Goal: Task Accomplishment & Management: Use online tool/utility

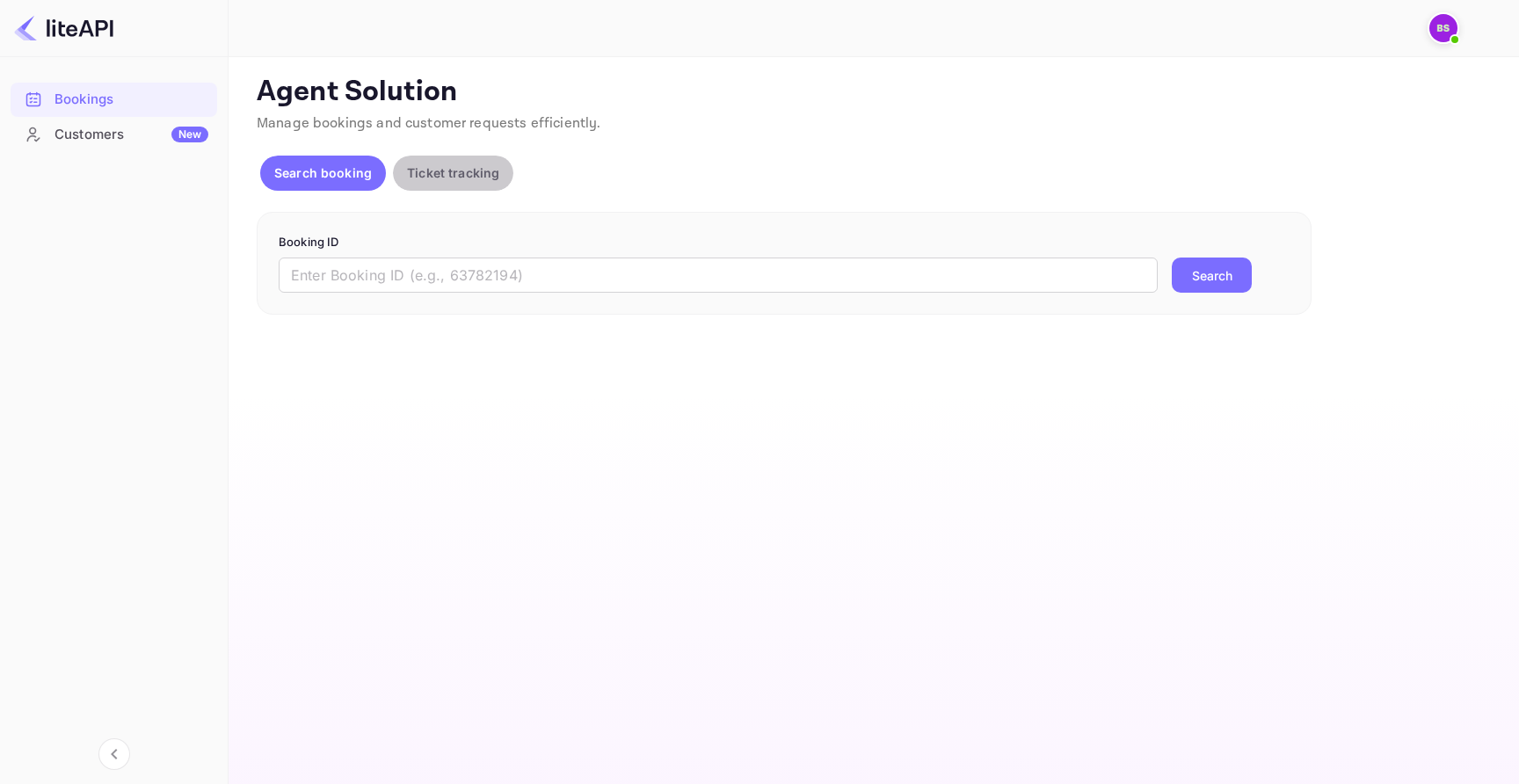
click at [479, 168] on p "Ticket tracking" at bounding box center [453, 172] width 92 height 18
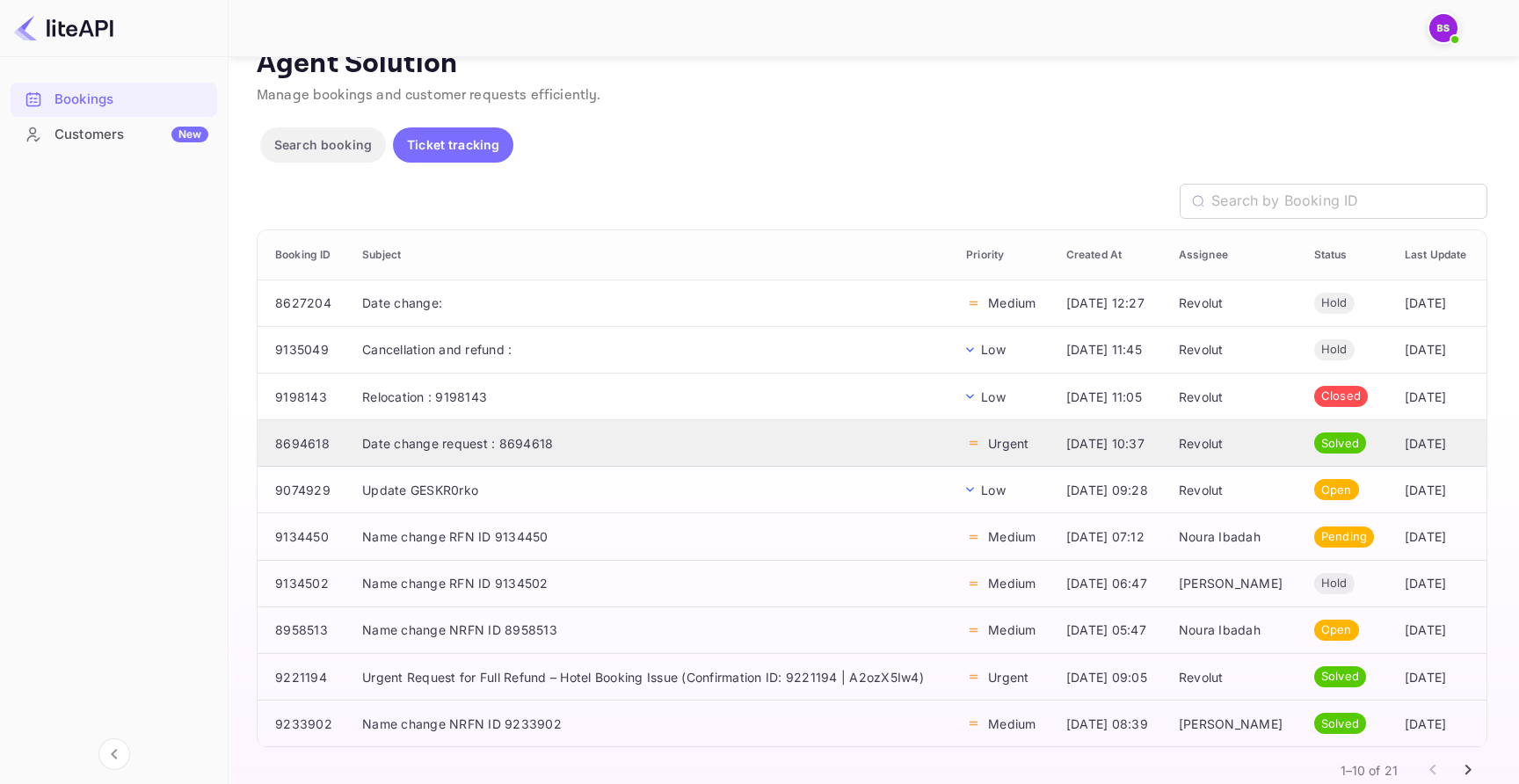
scroll to position [40, 0]
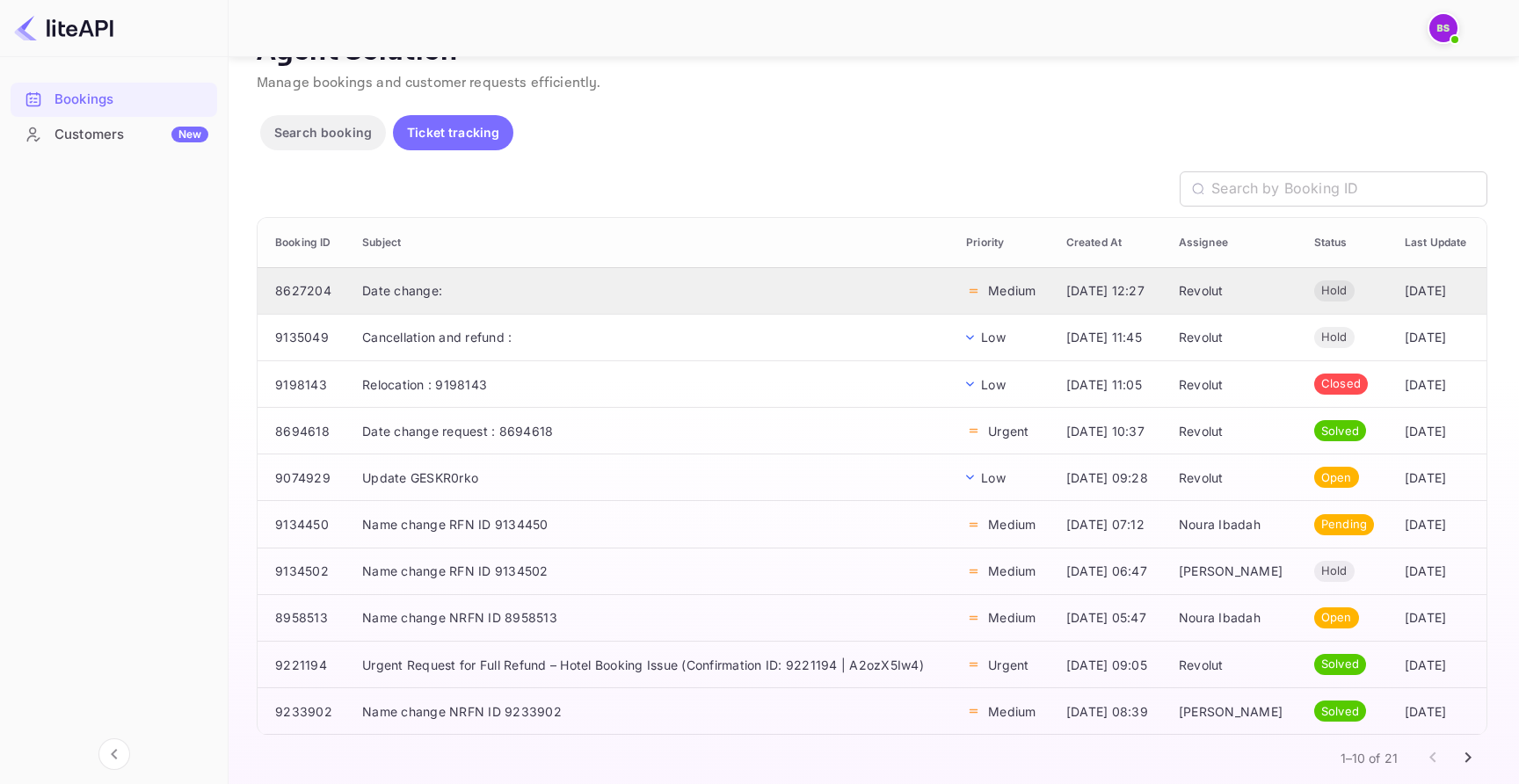
click at [601, 301] on td "Date change:" at bounding box center [649, 290] width 604 height 46
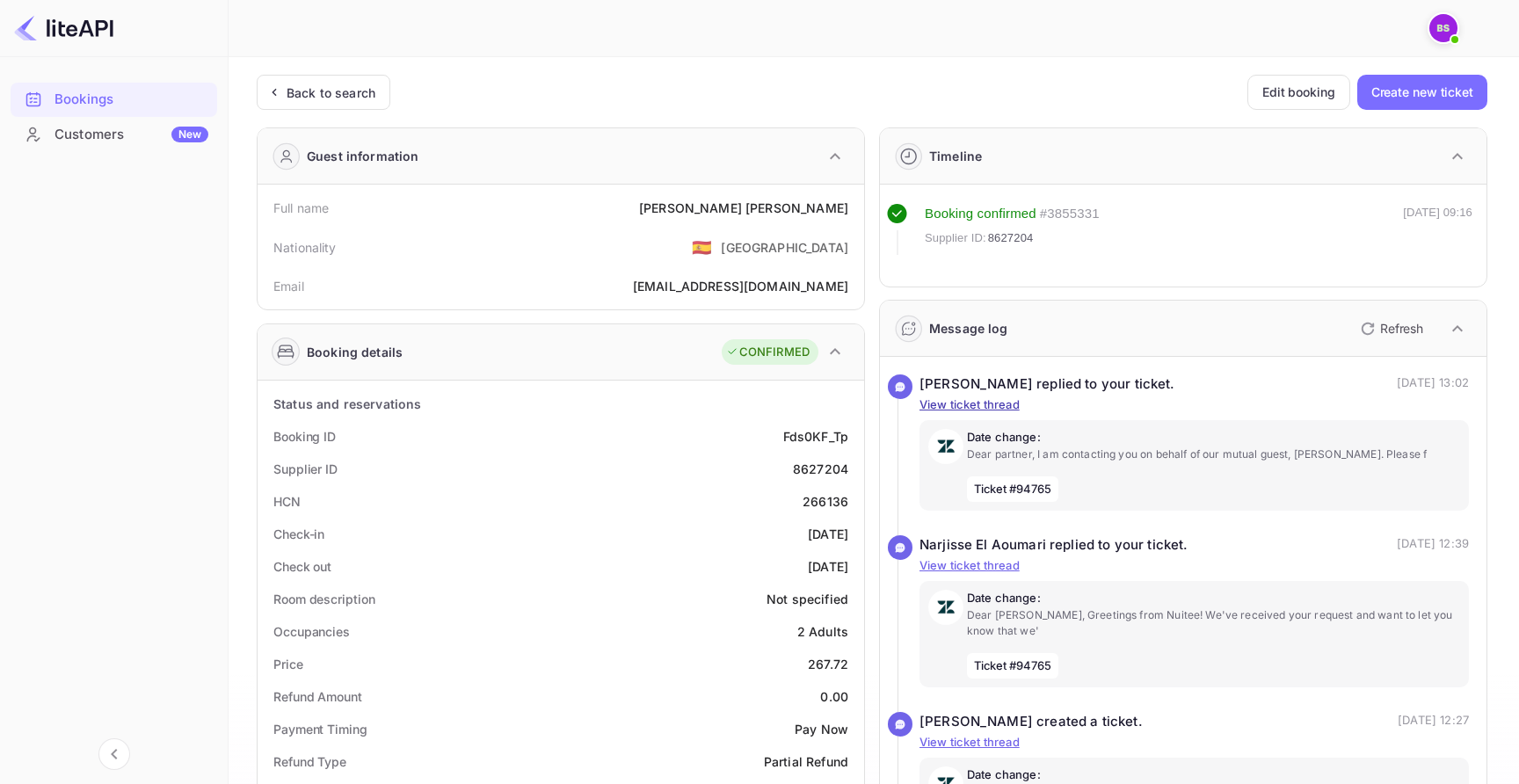
click at [1008, 401] on p "View ticket thread" at bounding box center [1193, 405] width 549 height 17
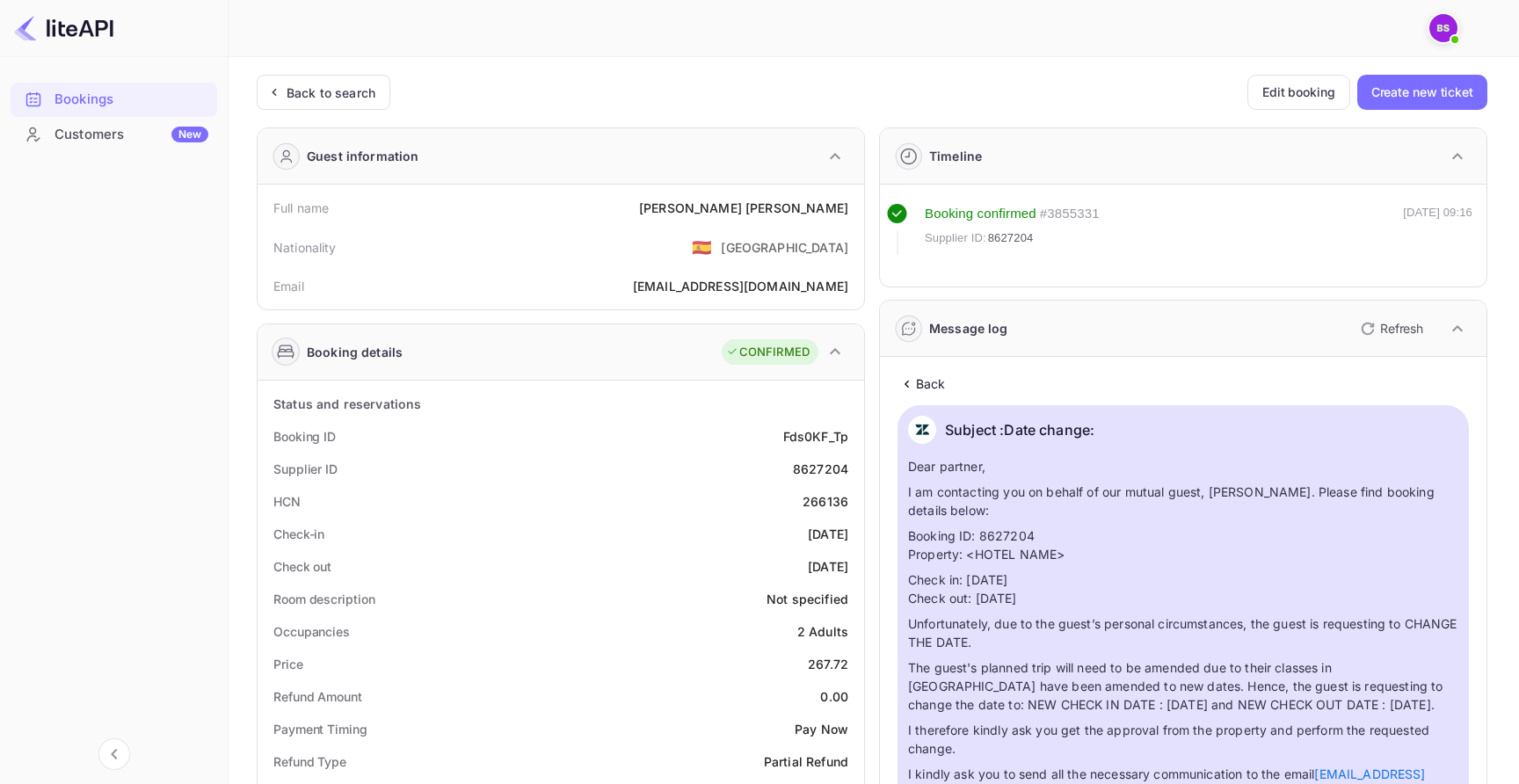
click at [910, 377] on icon at bounding box center [906, 384] width 18 height 17
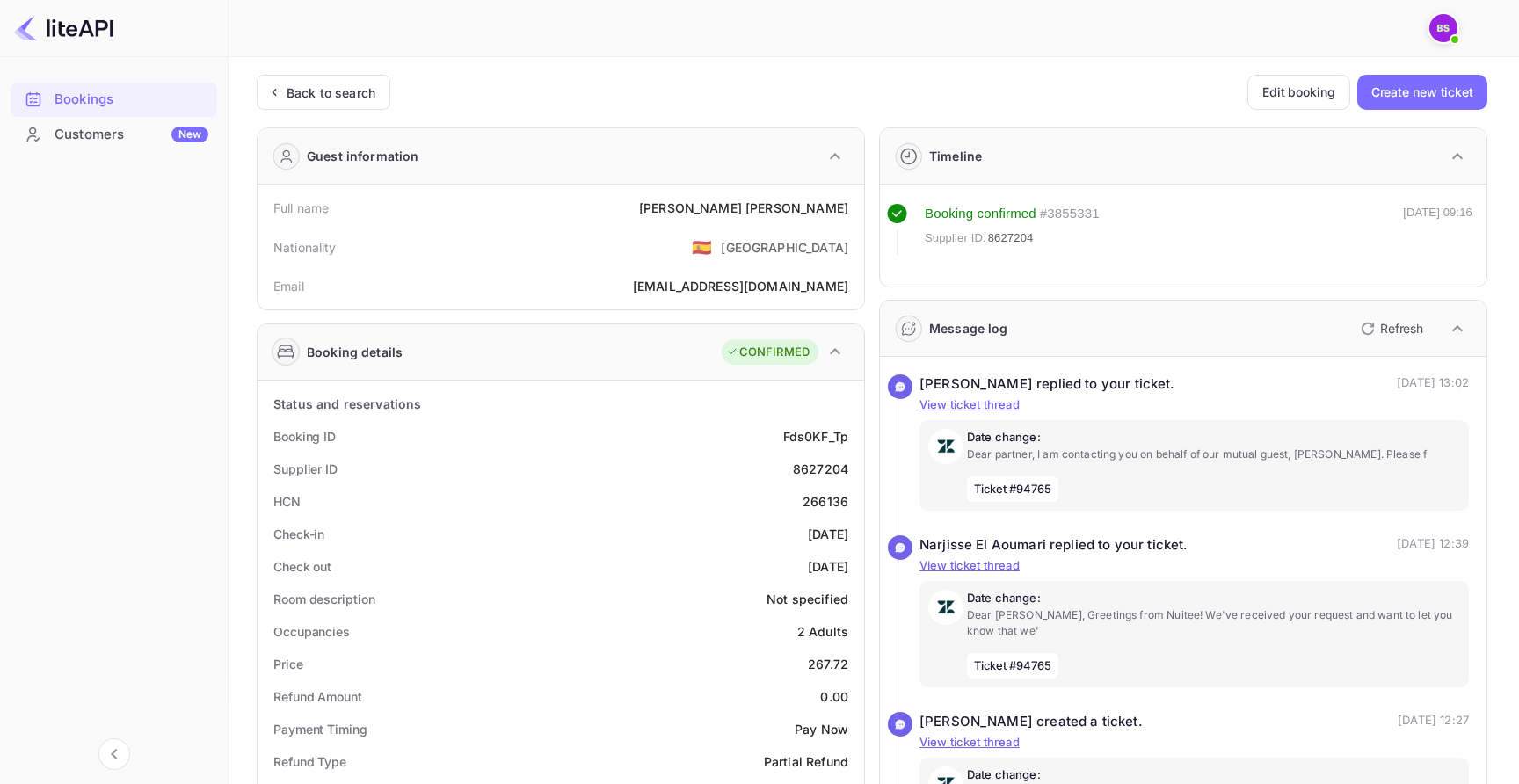
click at [965, 327] on div "Message log" at bounding box center [968, 327] width 79 height 18
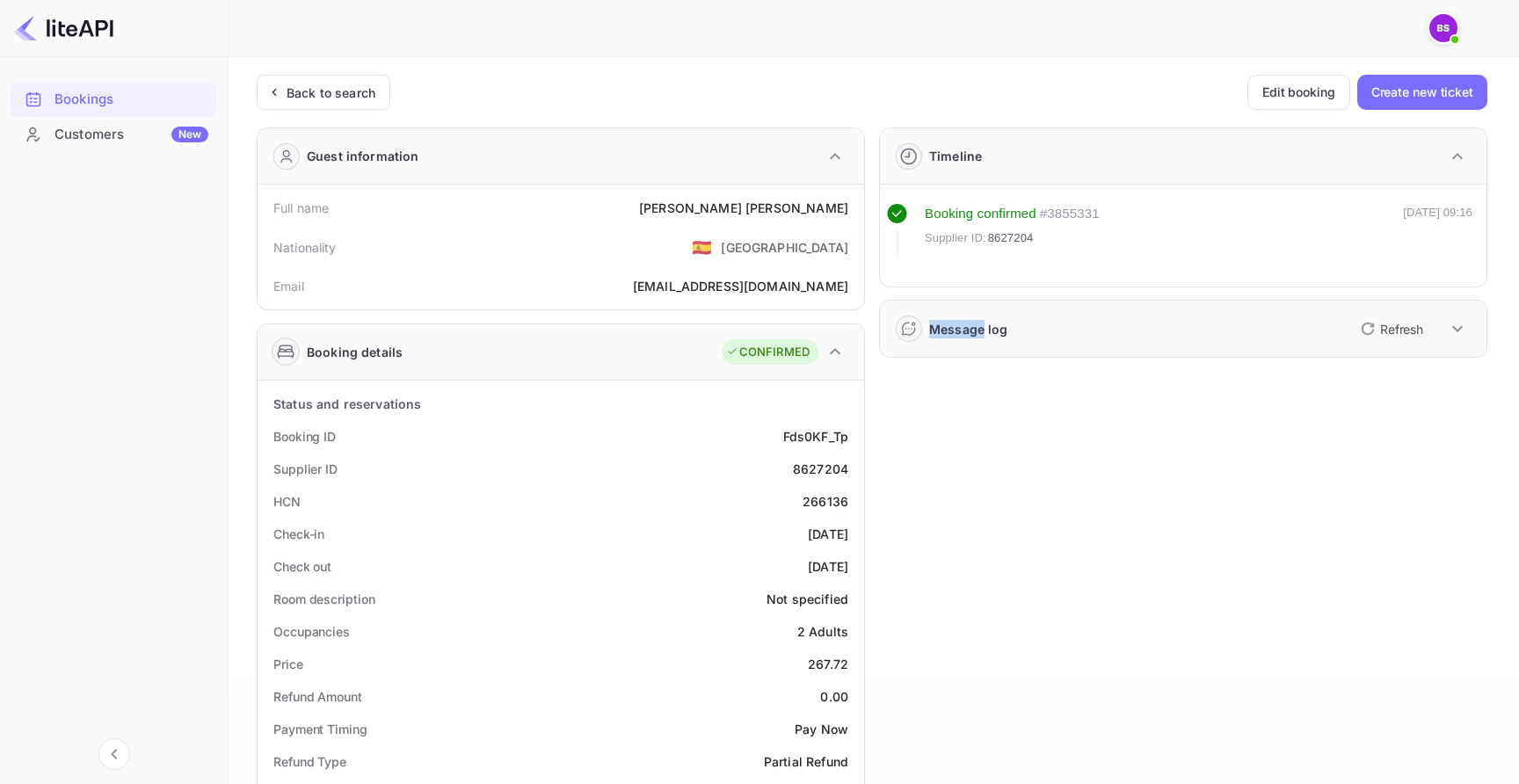
click at [965, 327] on div "Message log" at bounding box center [968, 328] width 79 height 18
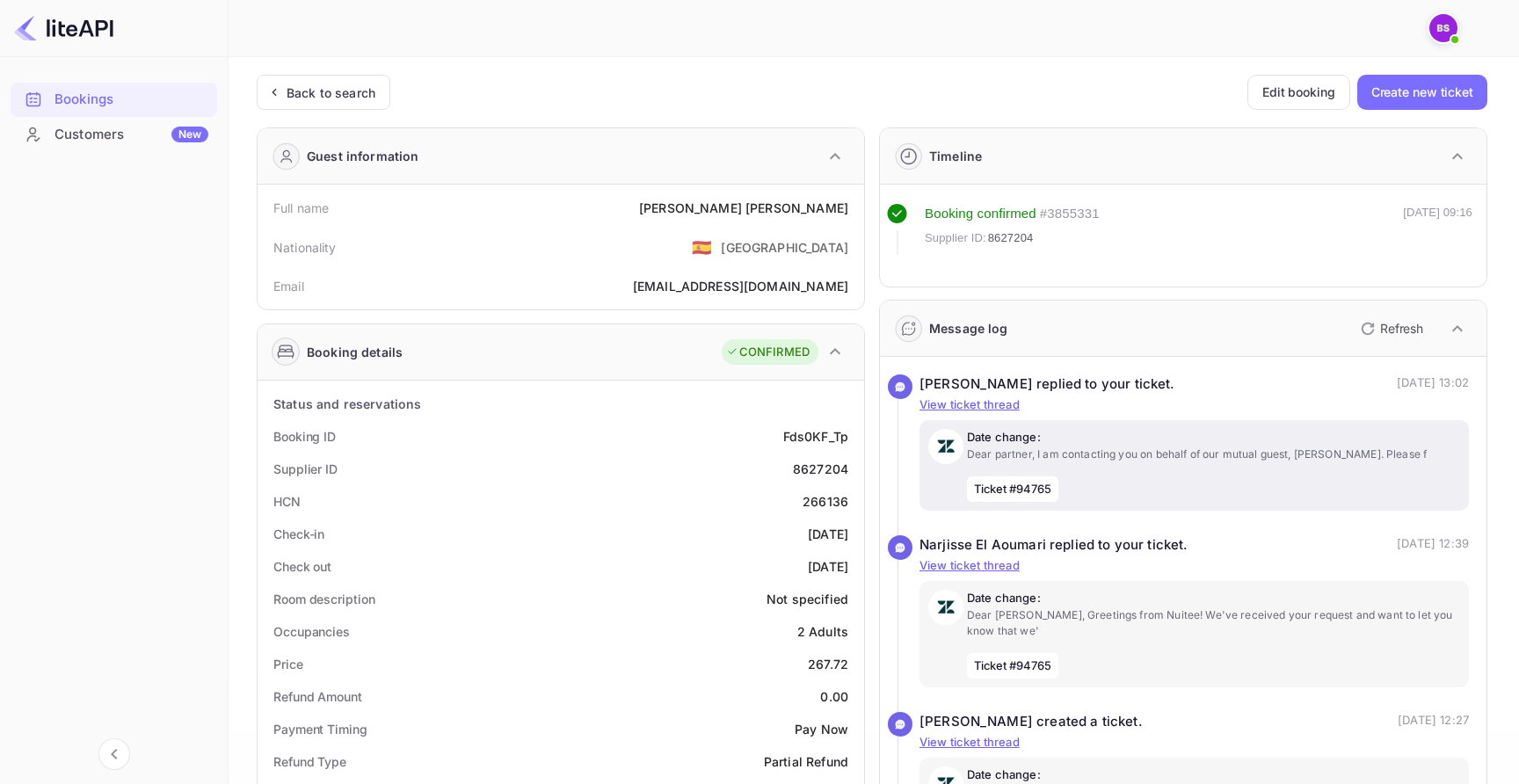
click at [1029, 503] on span "Ticket #94765" at bounding box center [1012, 489] width 92 height 26
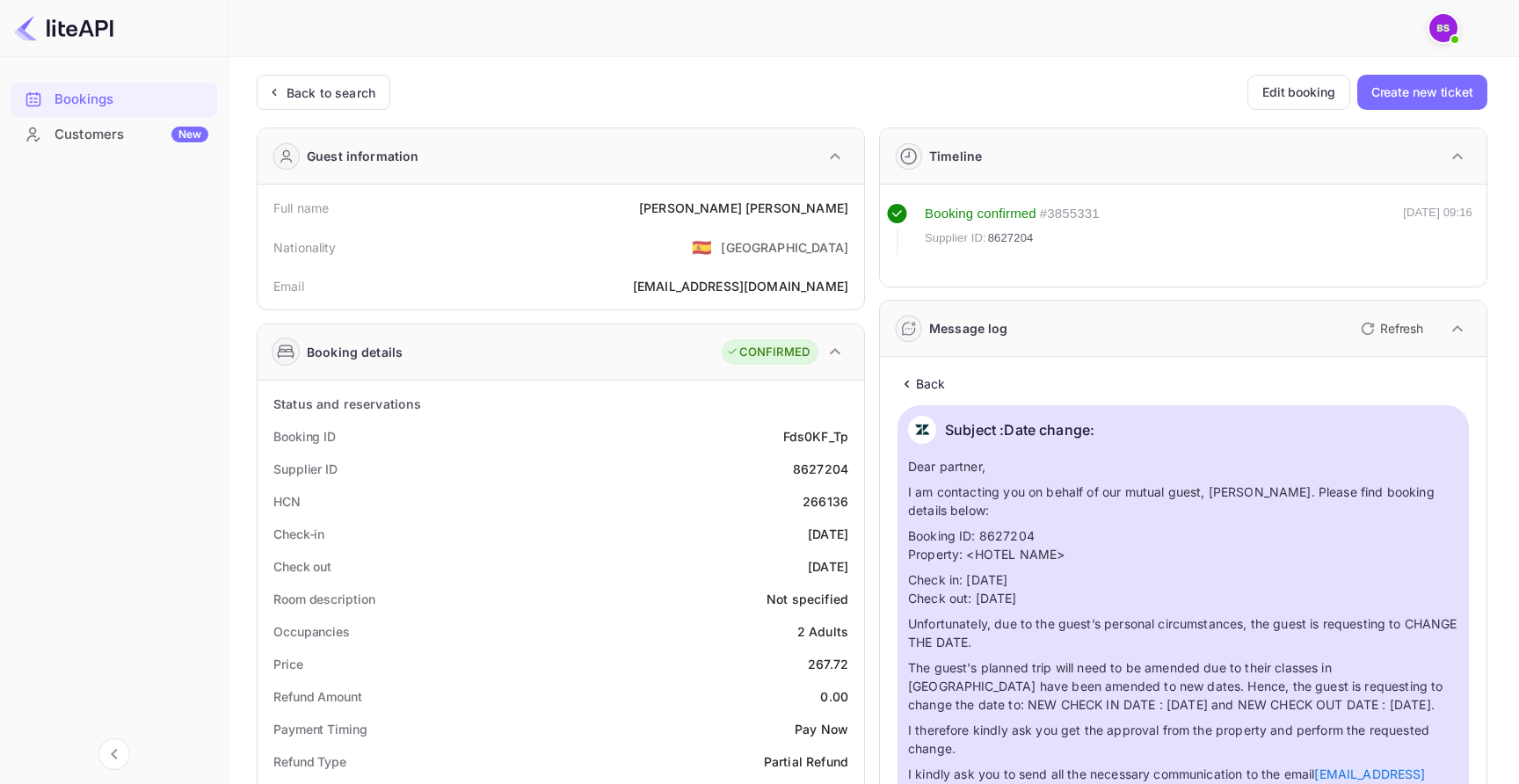
click at [935, 382] on p "Back" at bounding box center [930, 383] width 30 height 18
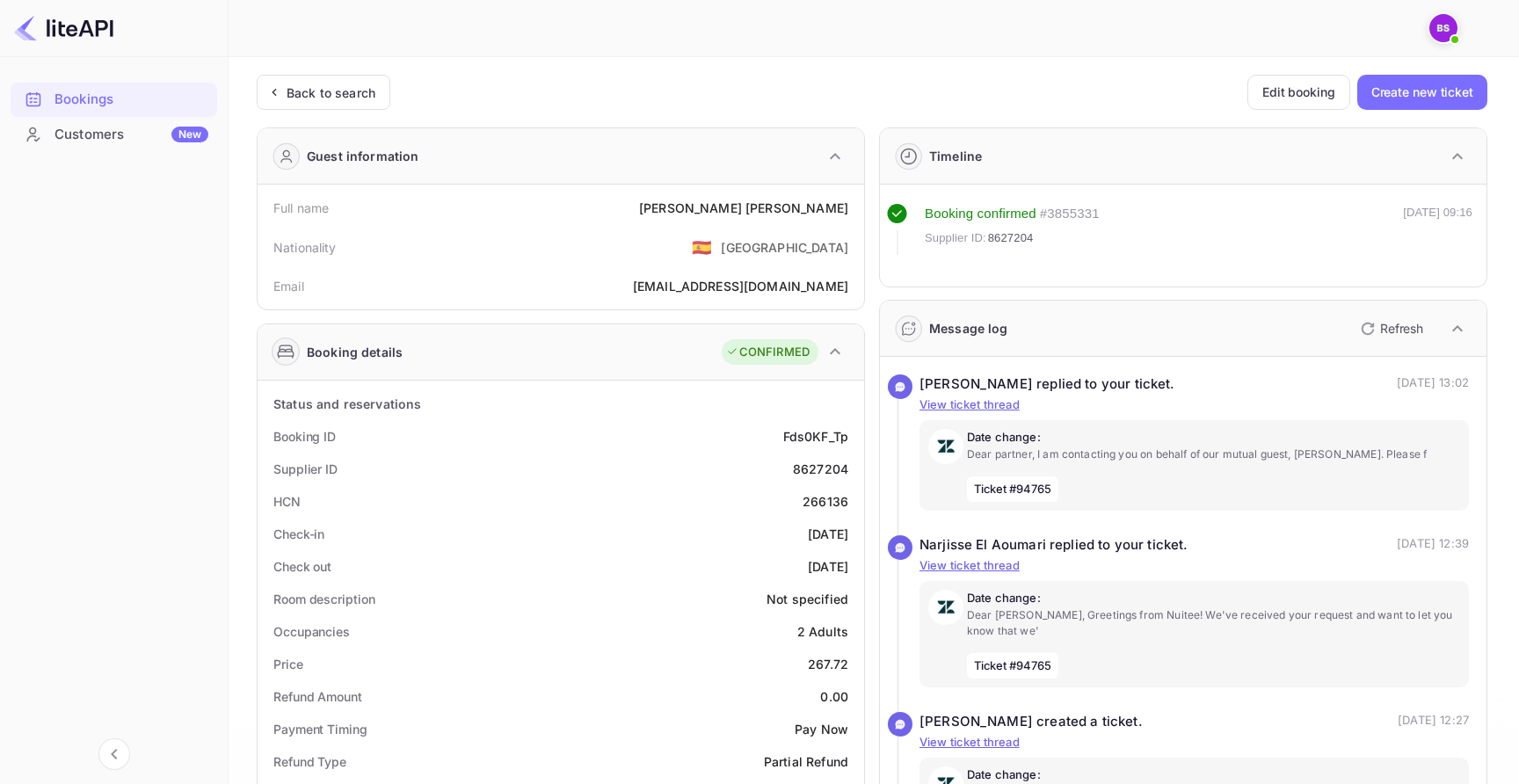
click at [989, 332] on div "Message log" at bounding box center [968, 327] width 79 height 18
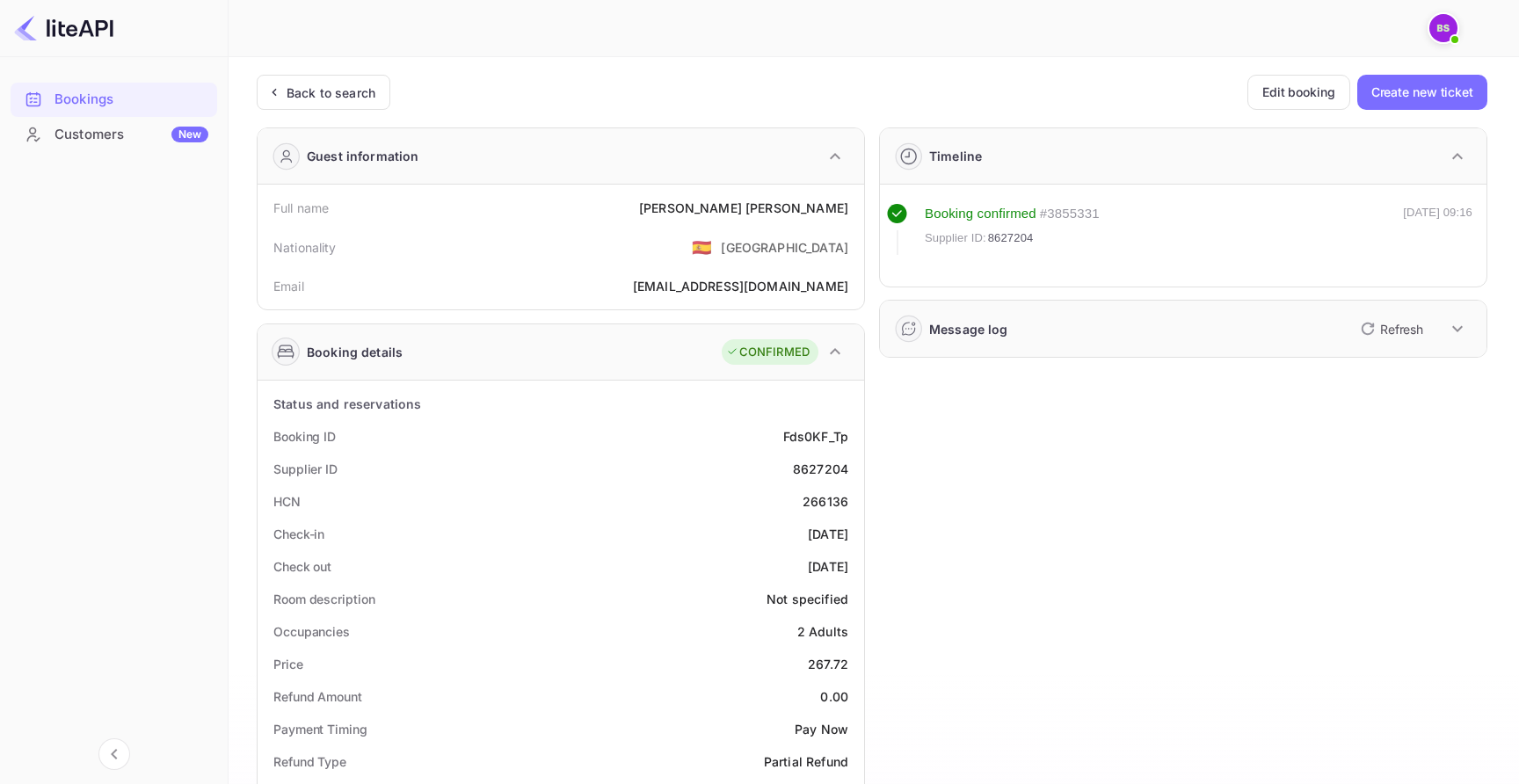
click at [989, 332] on div "Message log" at bounding box center [968, 328] width 79 height 18
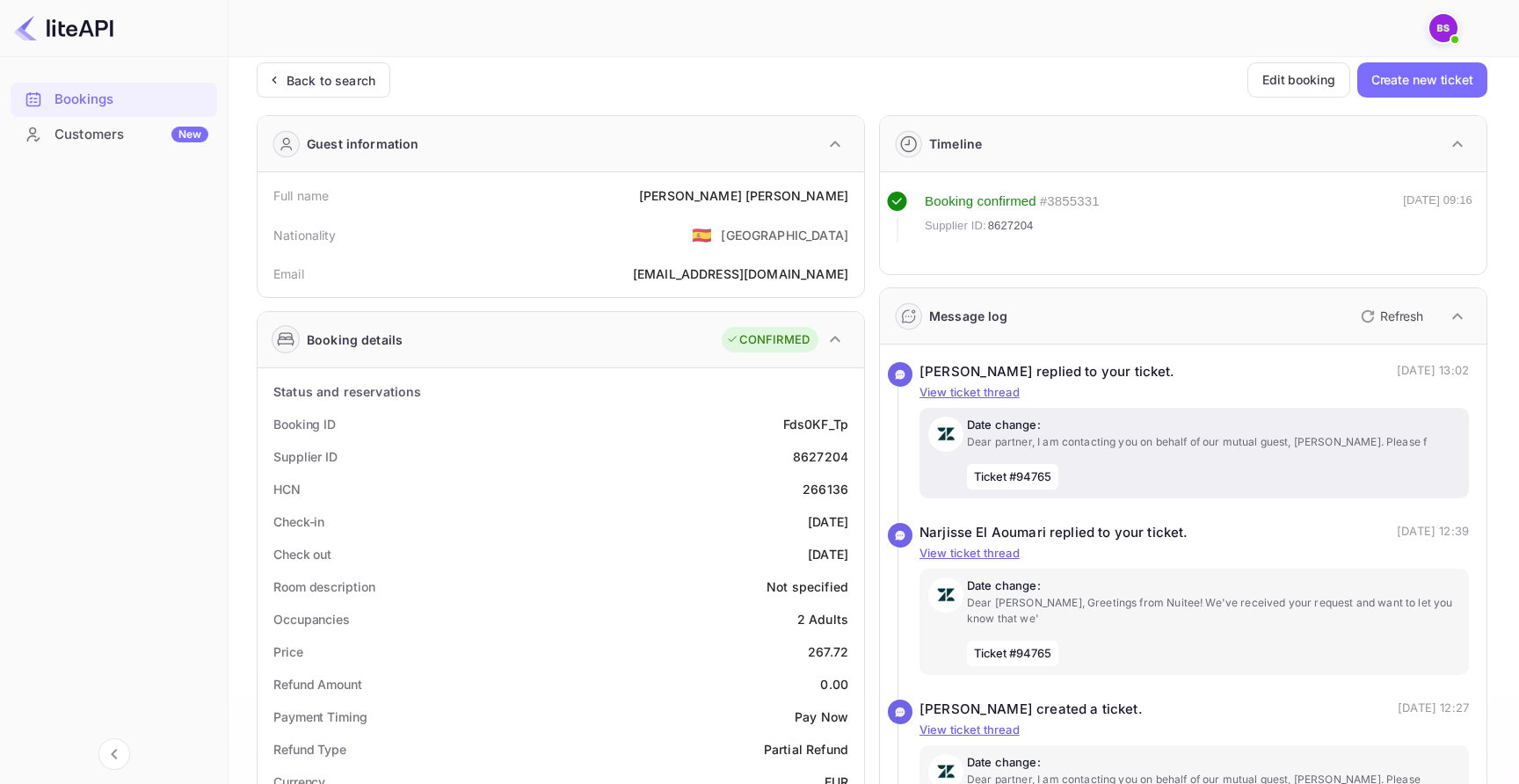
scroll to position [11, 0]
click at [299, 105] on div "Back to search Edit booking Create new ticket Guest information Full name [PERS…" at bounding box center [871, 708] width 1230 height 1288
click at [319, 98] on div "Back to search" at bounding box center [323, 82] width 134 height 35
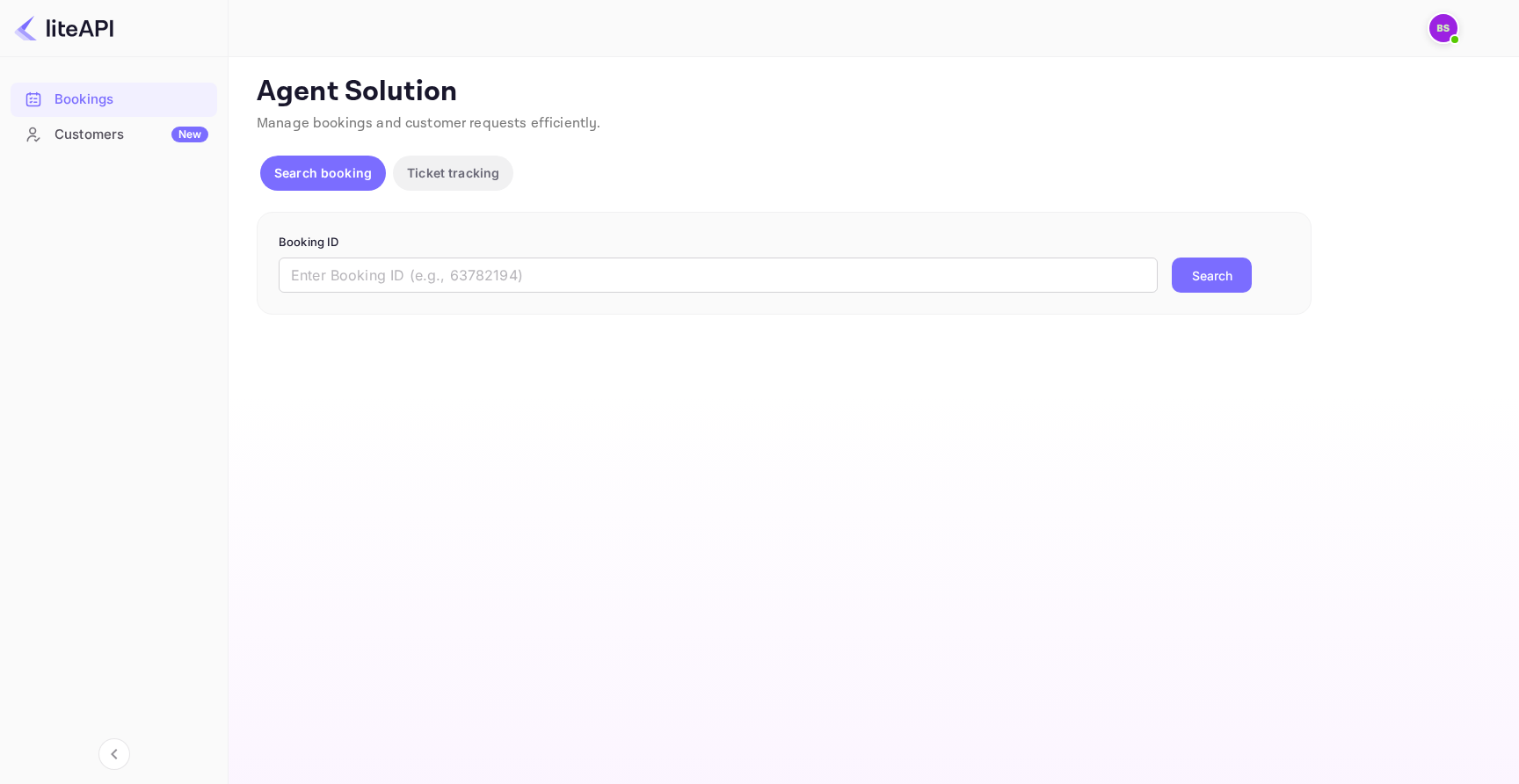
click at [476, 156] on button "Ticket tracking" at bounding box center [453, 173] width 120 height 35
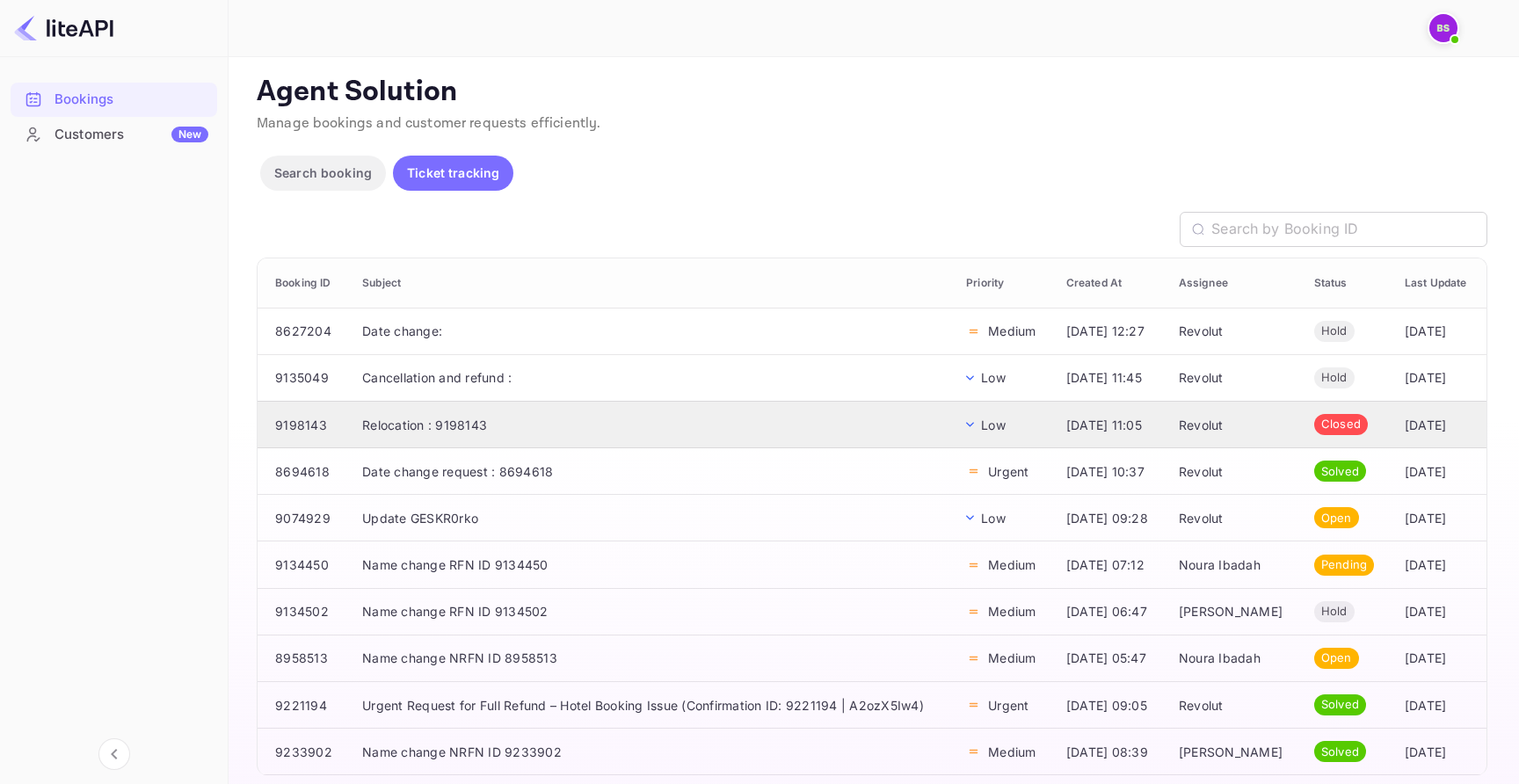
click at [489, 414] on td "Relocation : 9198143" at bounding box center [649, 424] width 604 height 46
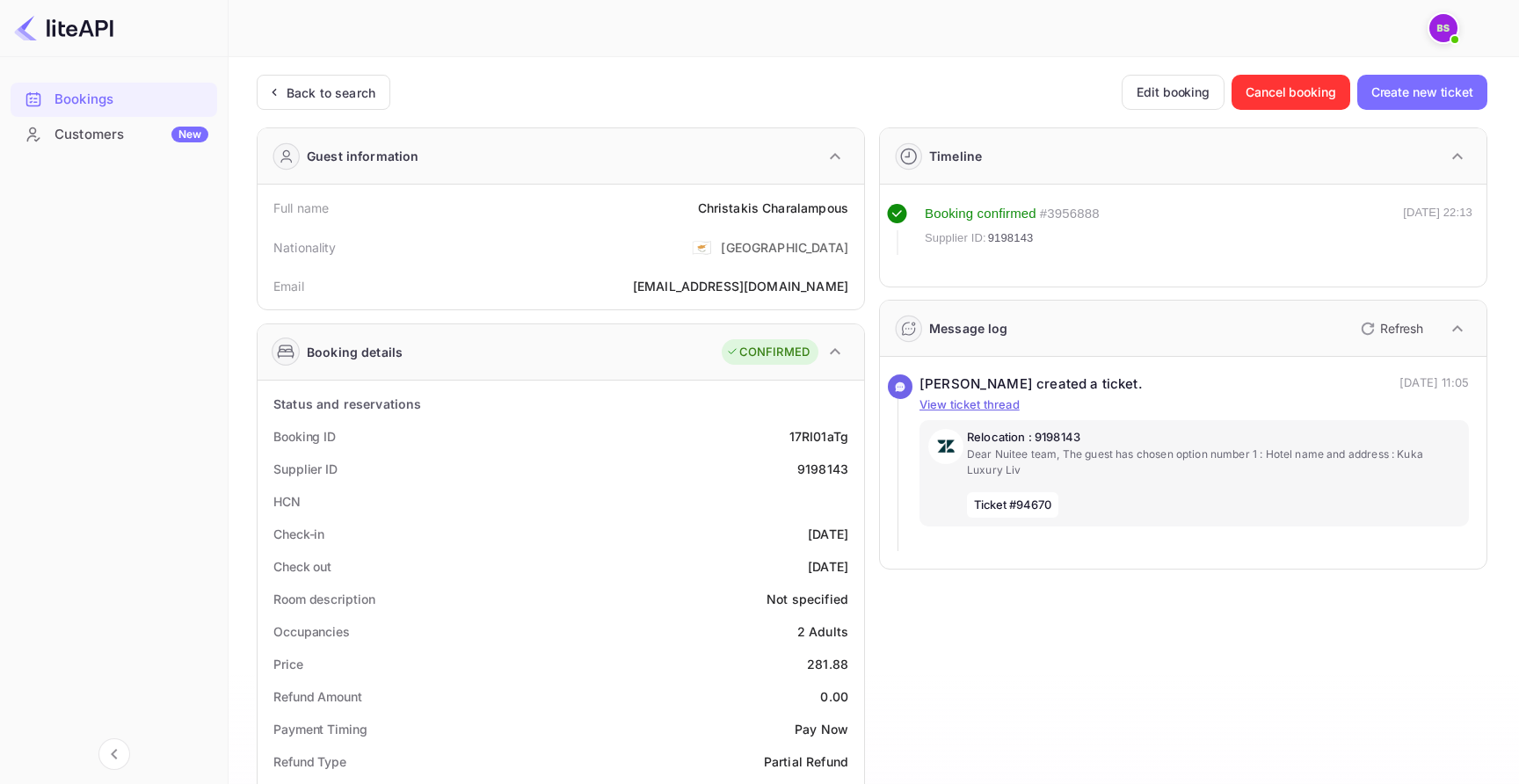
click at [1011, 238] on span "9198143" at bounding box center [1010, 238] width 45 height 17
copy span "9198143"
click at [374, 96] on div "Back to search" at bounding box center [330, 92] width 89 height 18
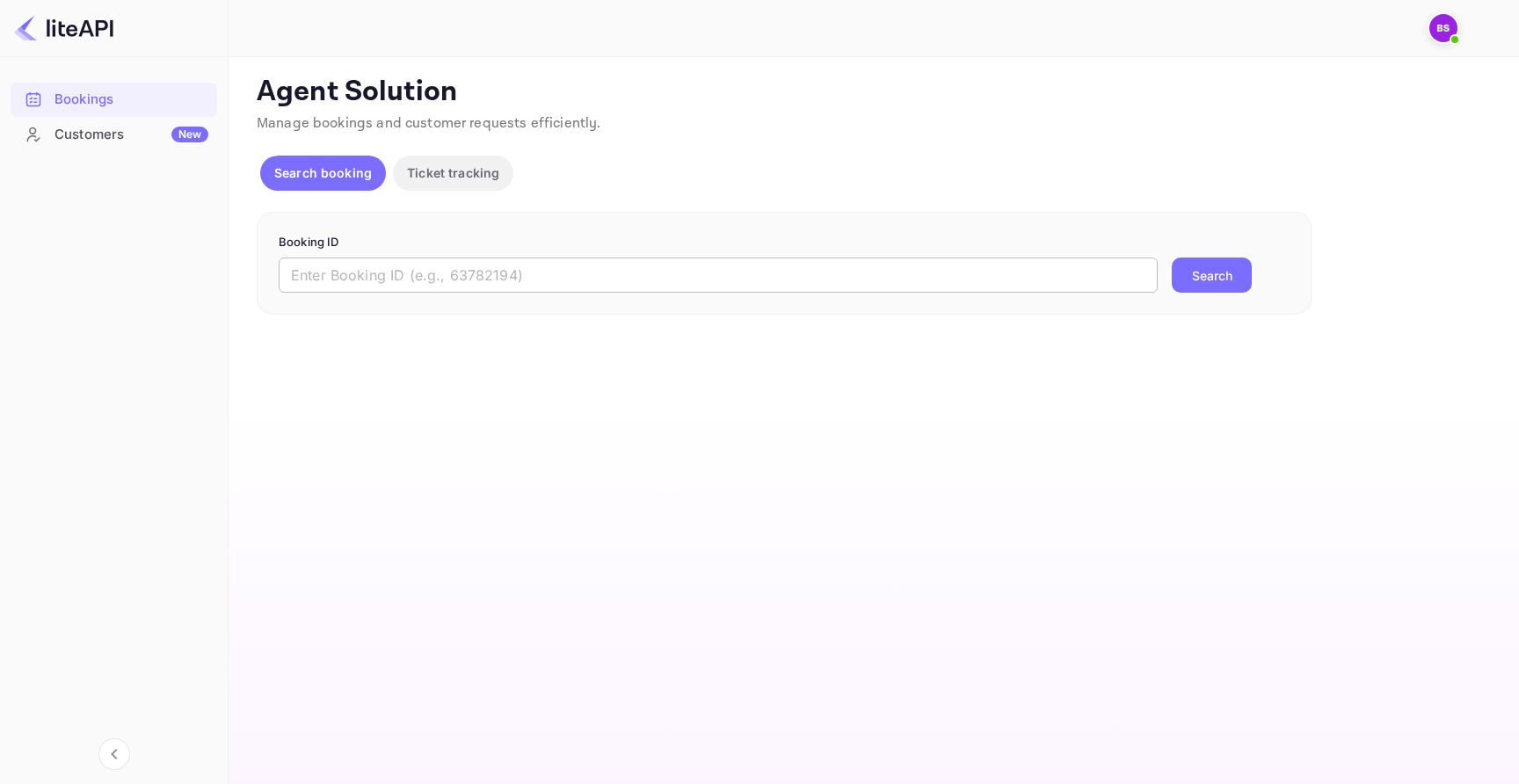
click at [630, 266] on input "text" at bounding box center [718, 274] width 878 height 35
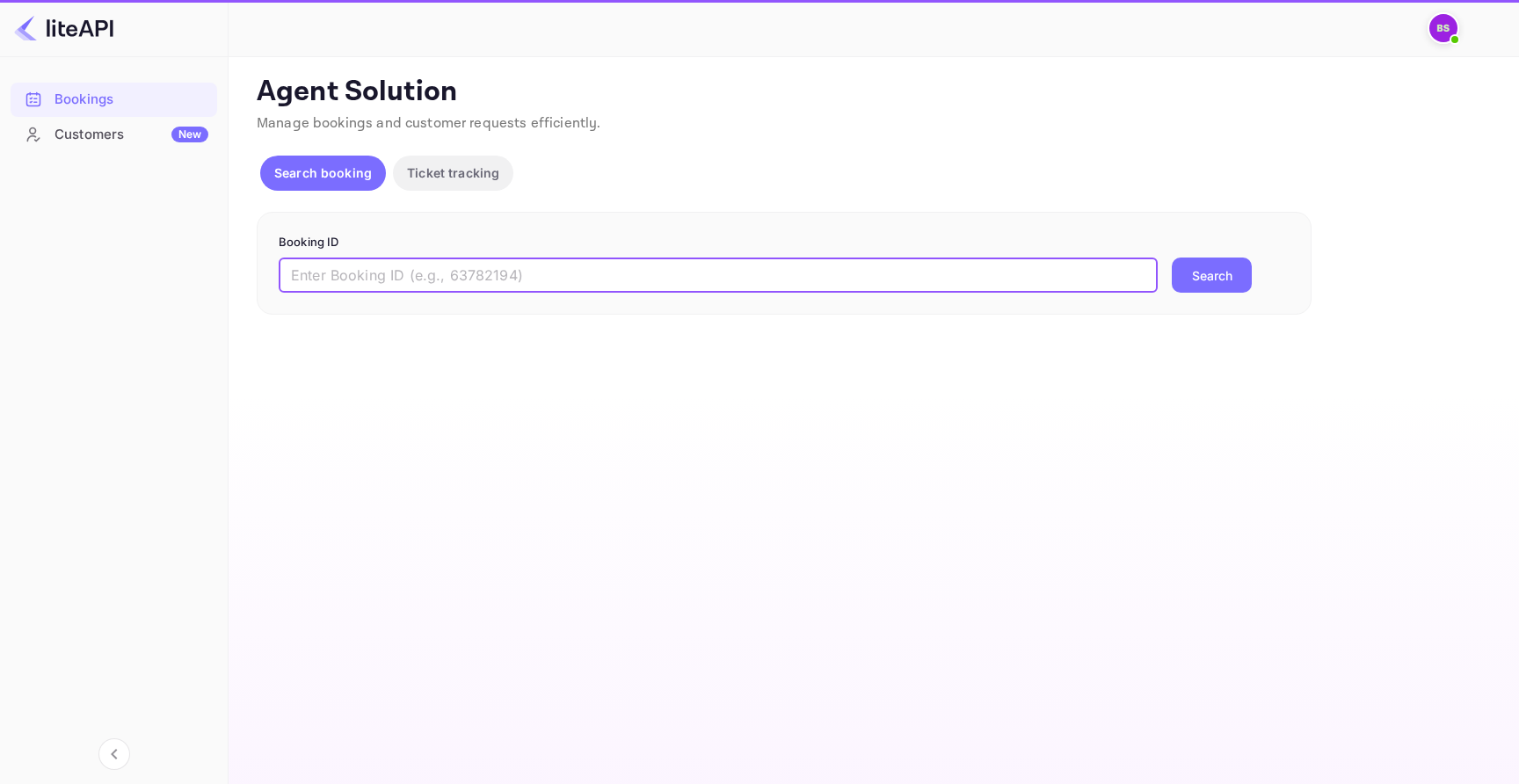
paste input "9198143"
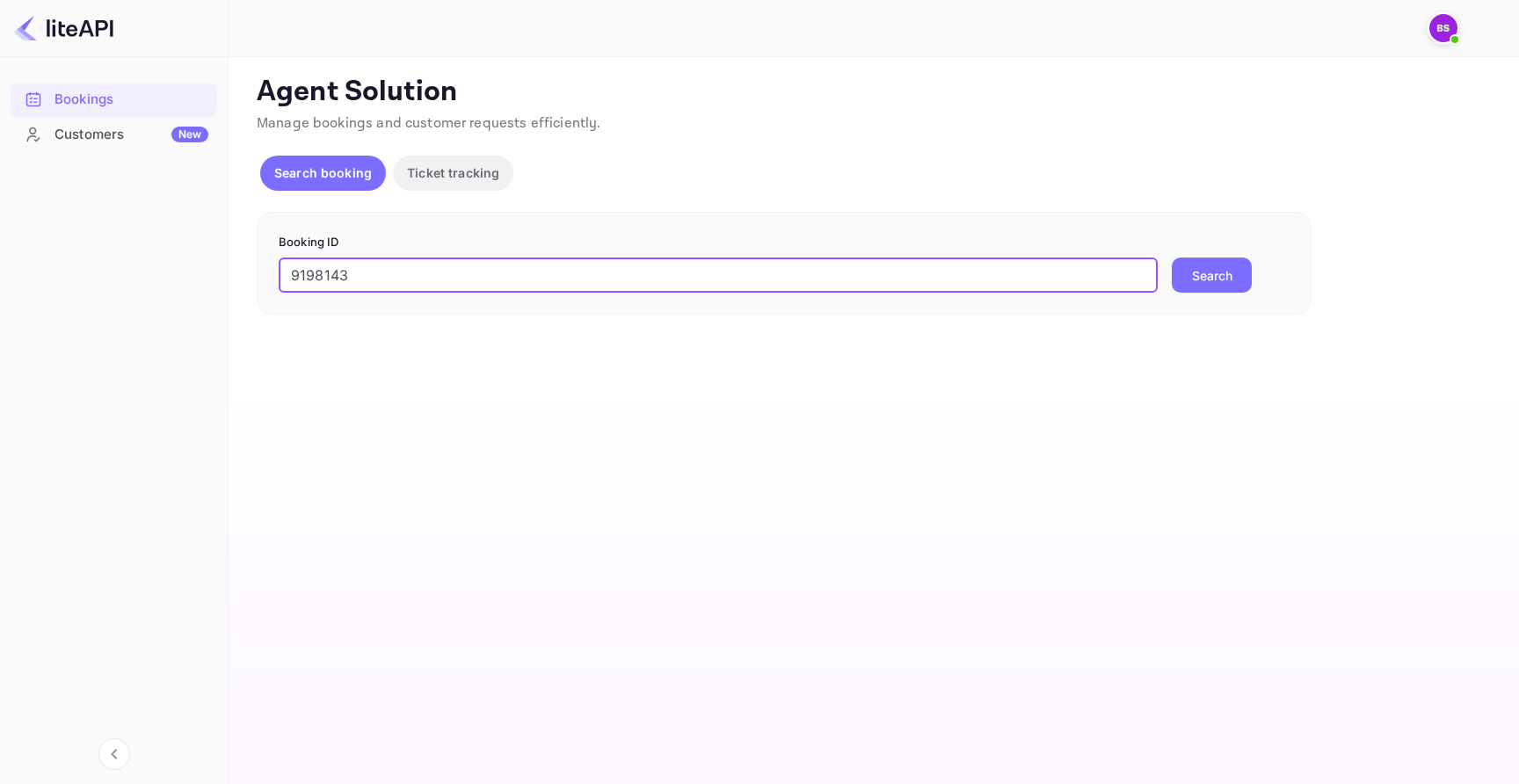
type input "9198143"
click at [1227, 295] on div "Booking ID 9198143 ​ Search" at bounding box center [783, 264] width 1055 height 104
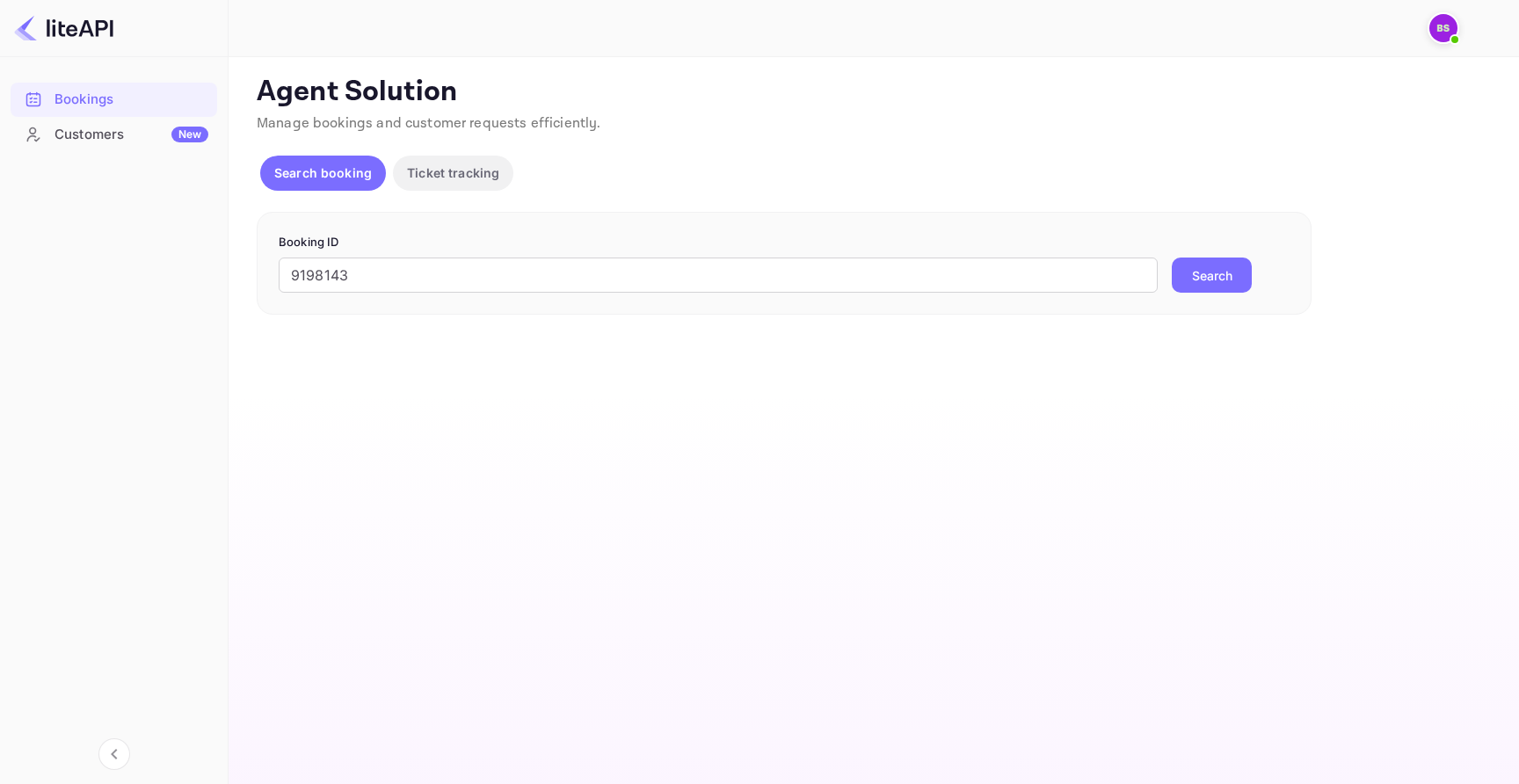
click at [1224, 286] on button "Search" at bounding box center [1211, 274] width 80 height 35
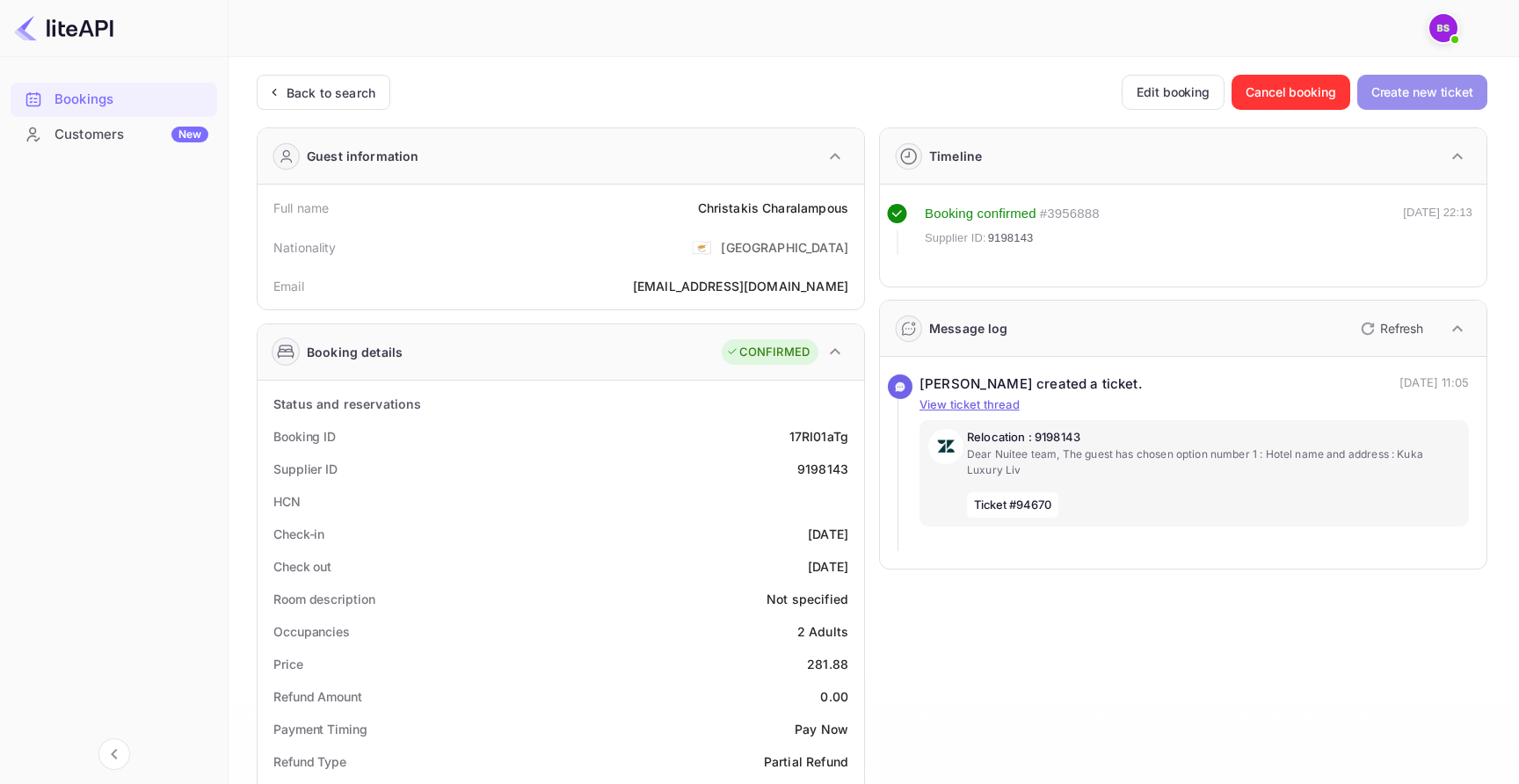
click at [1427, 102] on button "Create new ticket" at bounding box center [1422, 92] width 130 height 35
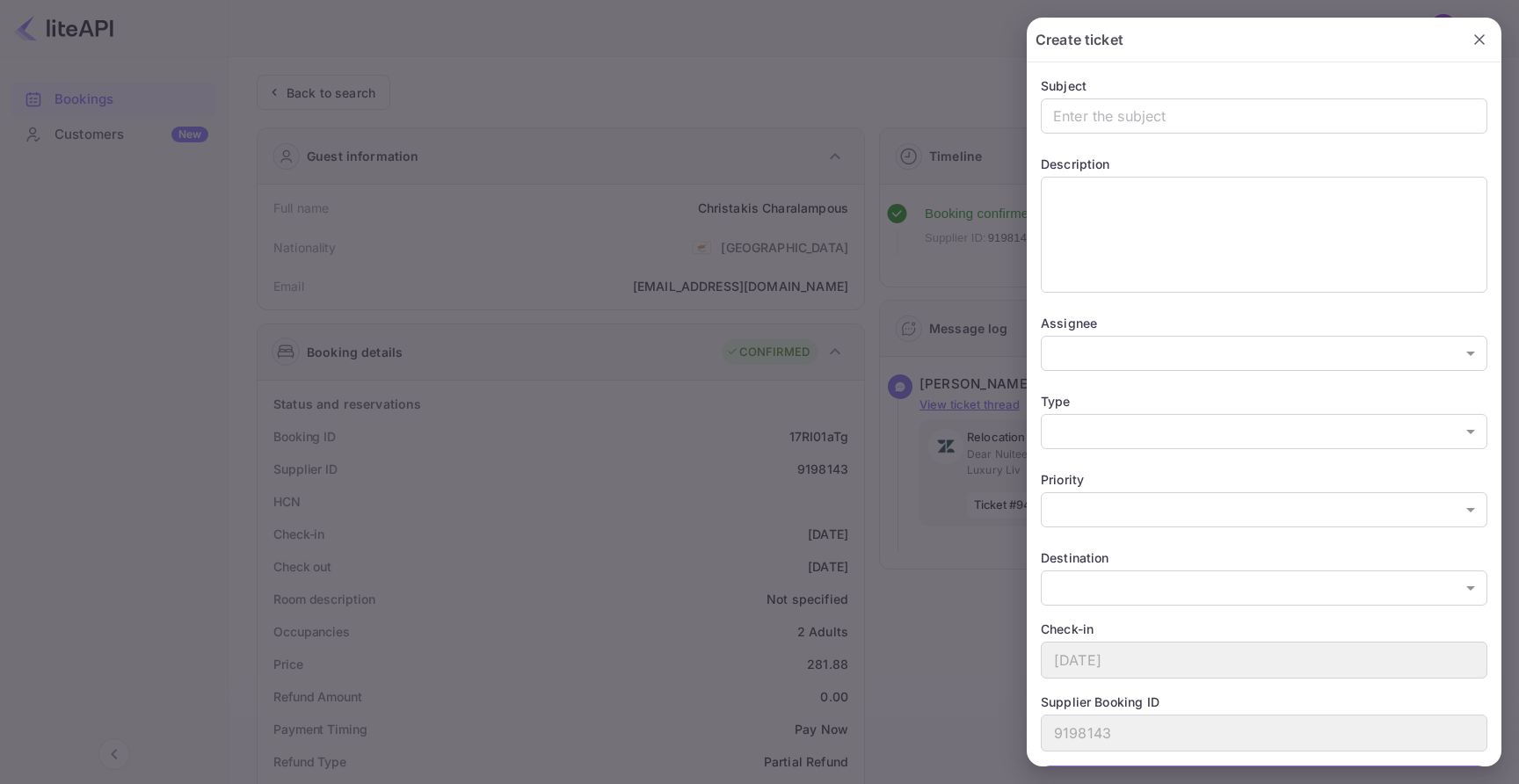
click at [938, 379] on div at bounding box center [759, 392] width 1519 height 784
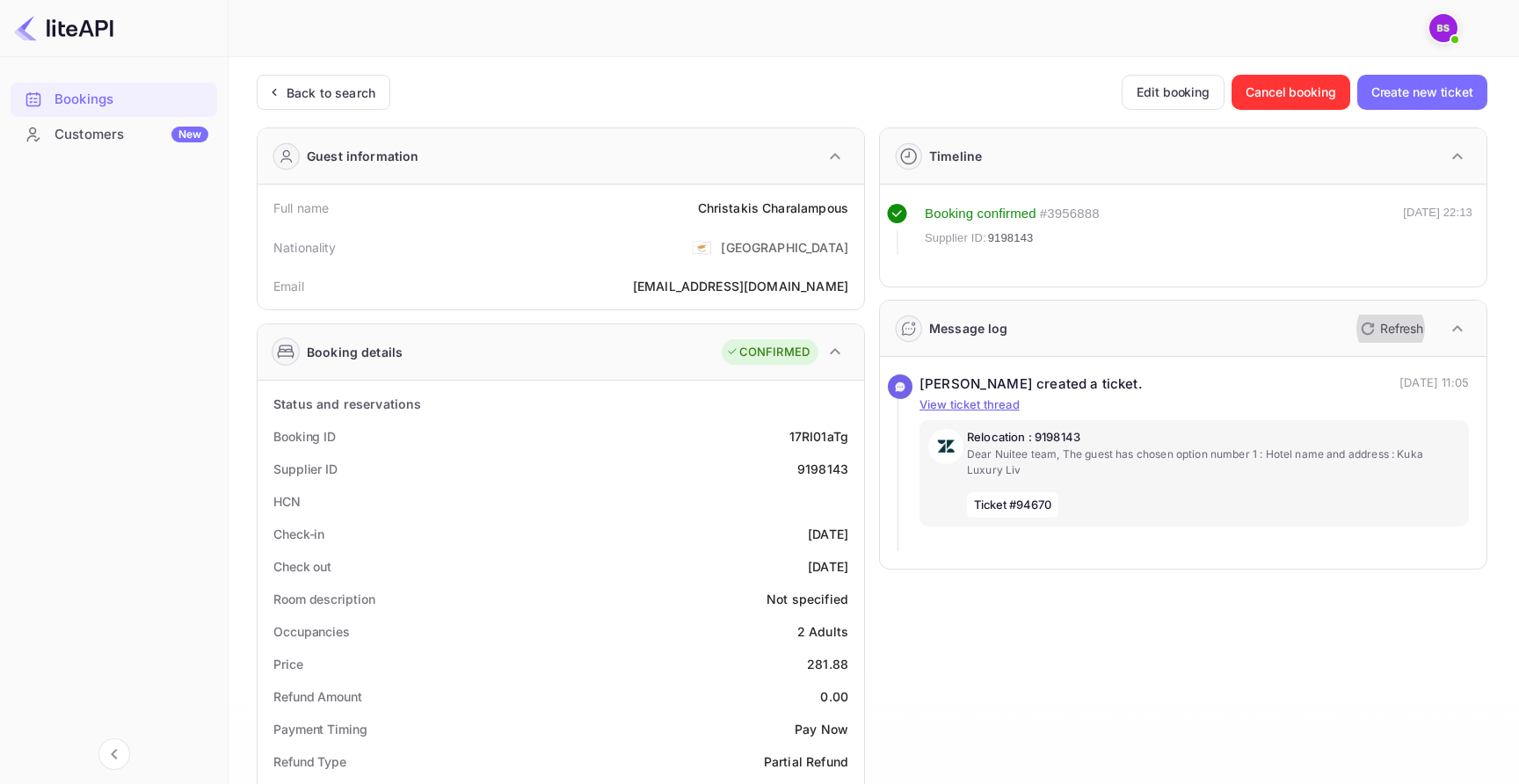
click at [1376, 335] on icon "button" at bounding box center [1368, 328] width 21 height 21
click at [1429, 90] on button "Create new ticket" at bounding box center [1422, 92] width 130 height 35
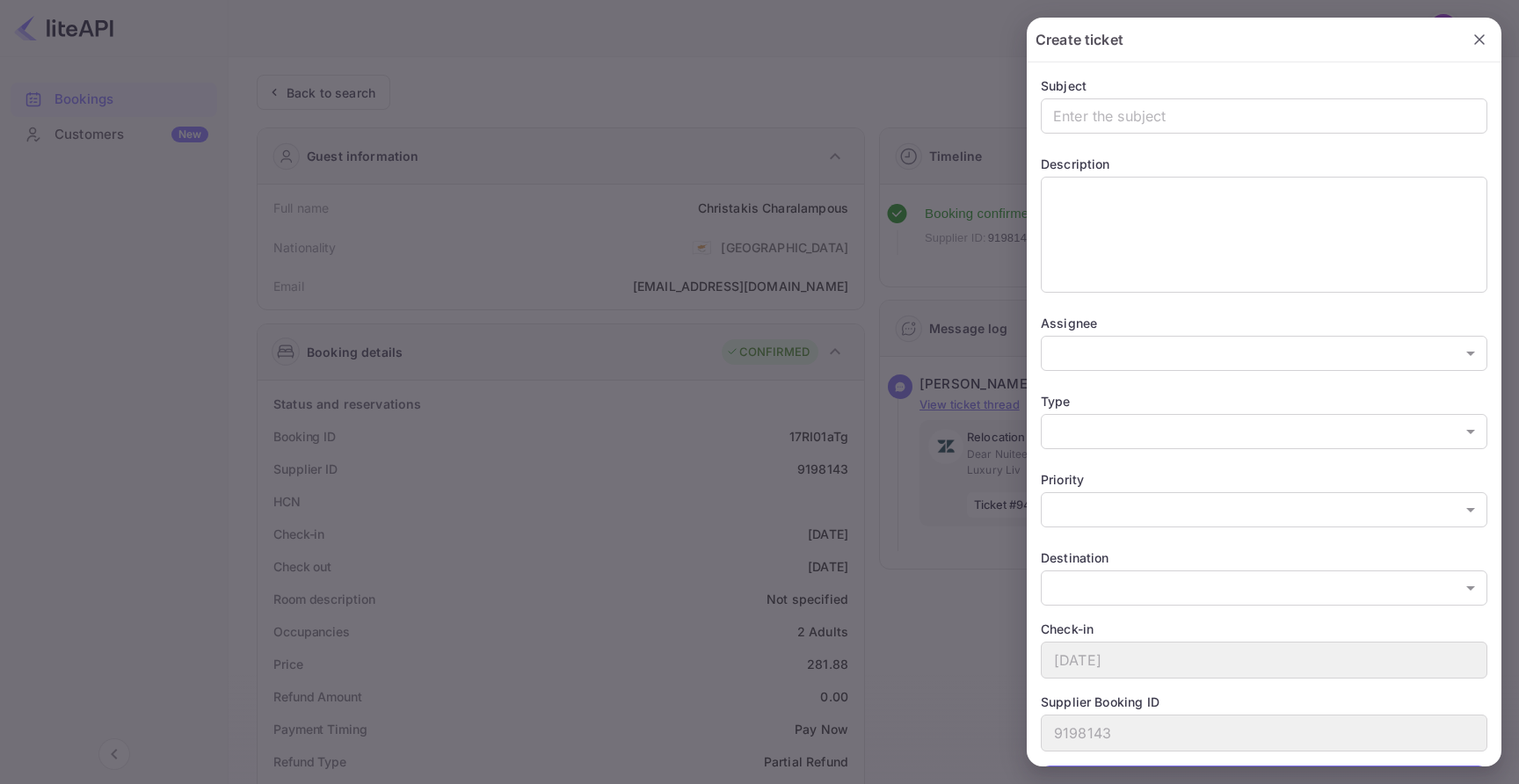
click at [935, 372] on div at bounding box center [759, 392] width 1519 height 784
